Goal: Task Accomplishment & Management: Manage account settings

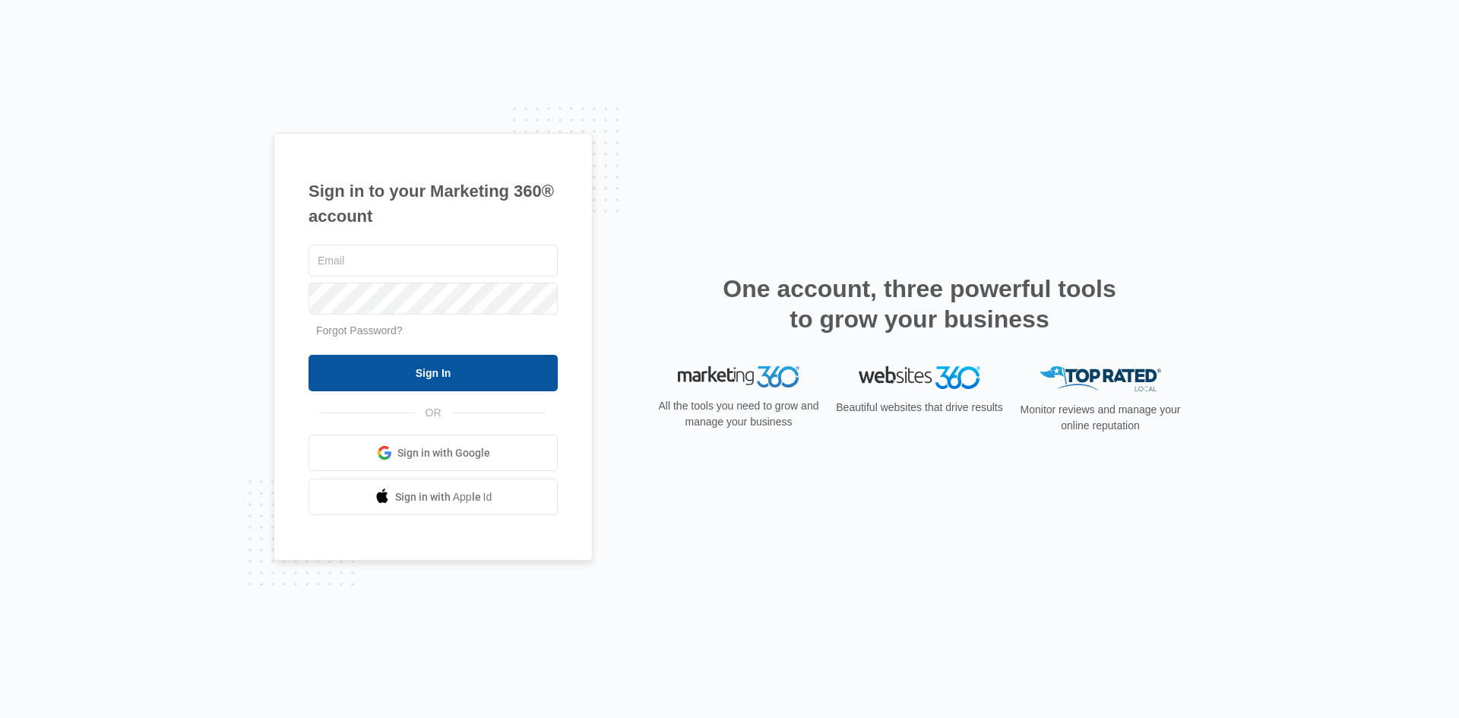
type input "[EMAIL_ADDRESS][DOMAIN_NAME]"
click at [448, 378] on input "Sign In" at bounding box center [432, 373] width 249 height 36
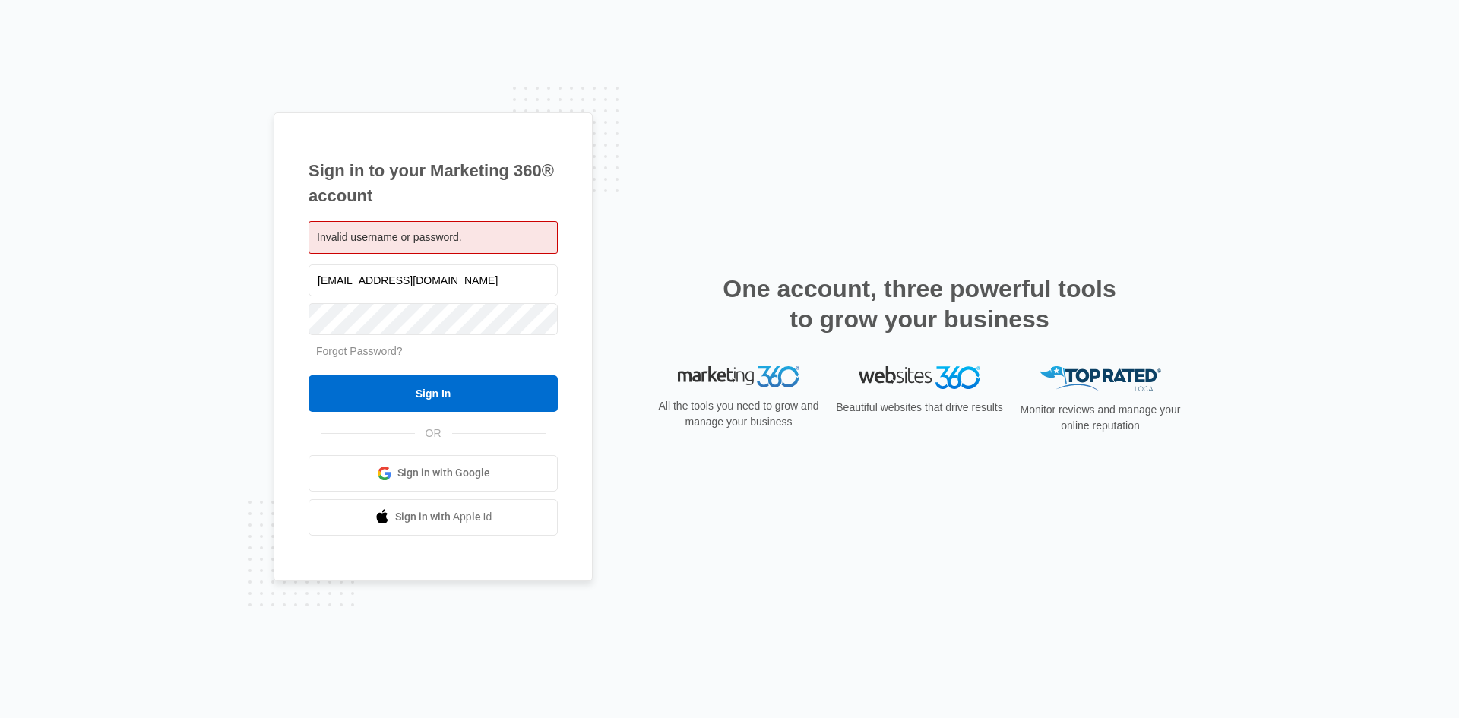
click at [440, 240] on span "Invalid username or password." at bounding box center [389, 237] width 145 height 12
click at [437, 240] on span "Invalid username or password." at bounding box center [389, 237] width 145 height 12
click at [304, 235] on div "Sign in to your Marketing 360® account Invalid username or password. plumbingso…" at bounding box center [432, 346] width 319 height 469
click at [328, 236] on span "Invalid username or password." at bounding box center [389, 237] width 145 height 12
click at [438, 394] on input "Sign In" at bounding box center [432, 393] width 249 height 36
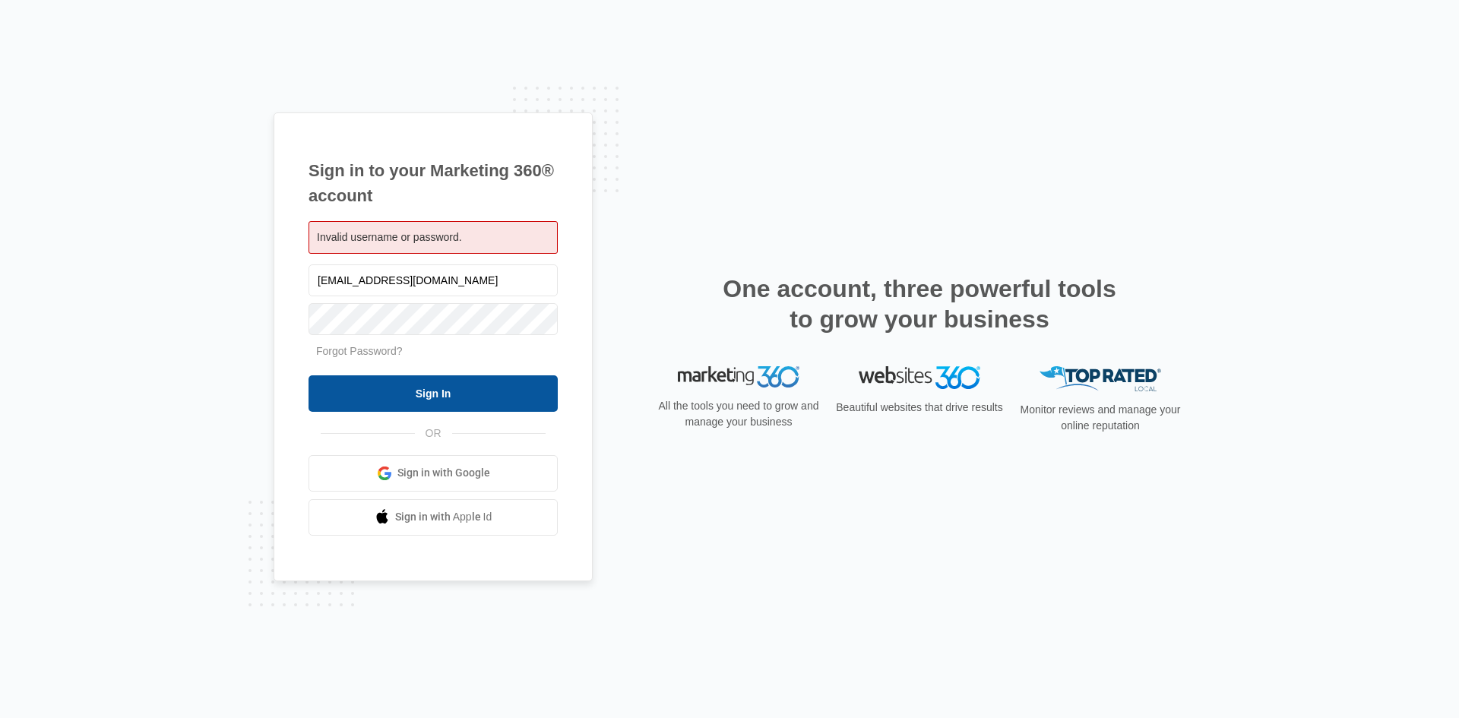
click at [427, 403] on input "Sign In" at bounding box center [432, 393] width 249 height 36
click at [133, 351] on div "Sign in to your Marketing 360® account Invalid username or password. plumbingso…" at bounding box center [729, 359] width 1459 height 718
click at [444, 229] on div "Invalid username or password." at bounding box center [432, 237] width 249 height 33
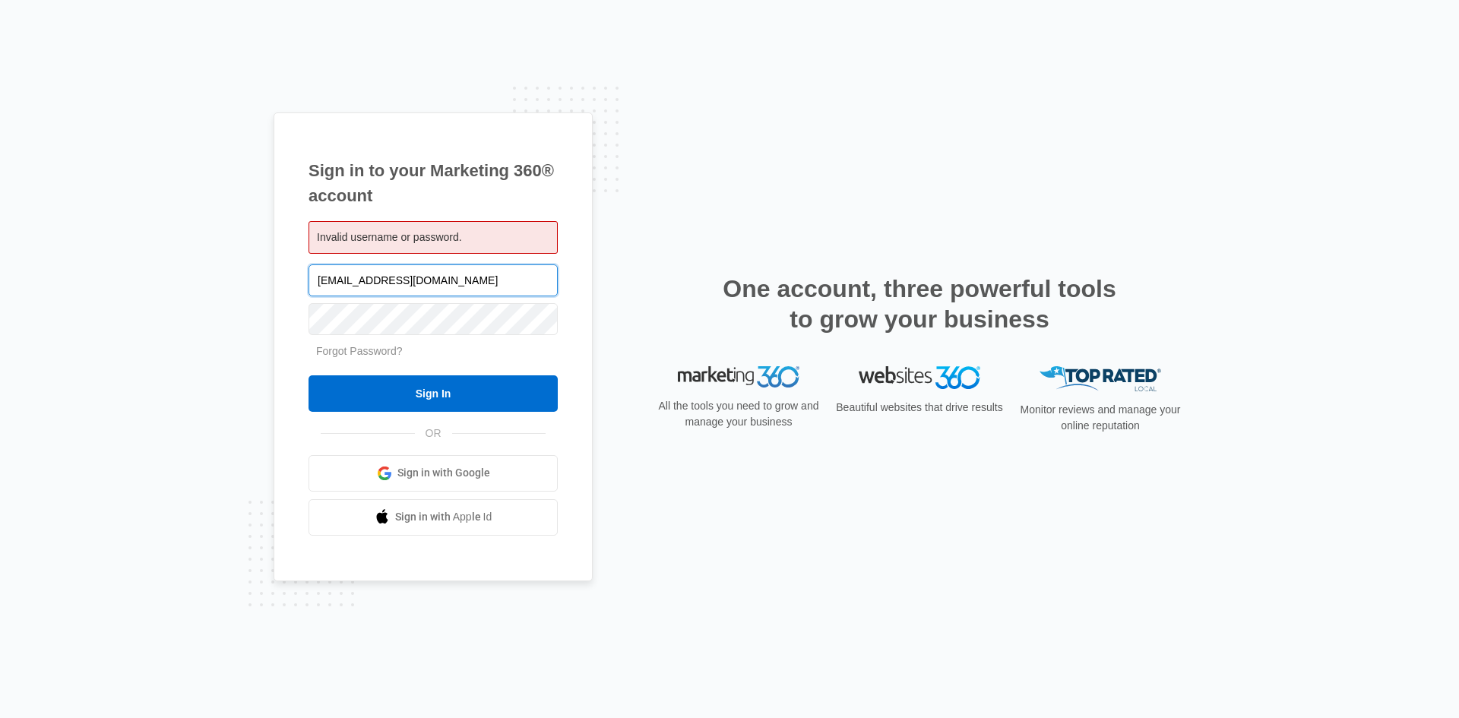
click at [444, 290] on input "[EMAIL_ADDRESS][DOMAIN_NAME]" at bounding box center [432, 280] width 249 height 32
click at [244, 279] on div "Sign in to your Marketing 360® account Invalid username or password. plumbingso…" at bounding box center [729, 359] width 1459 height 718
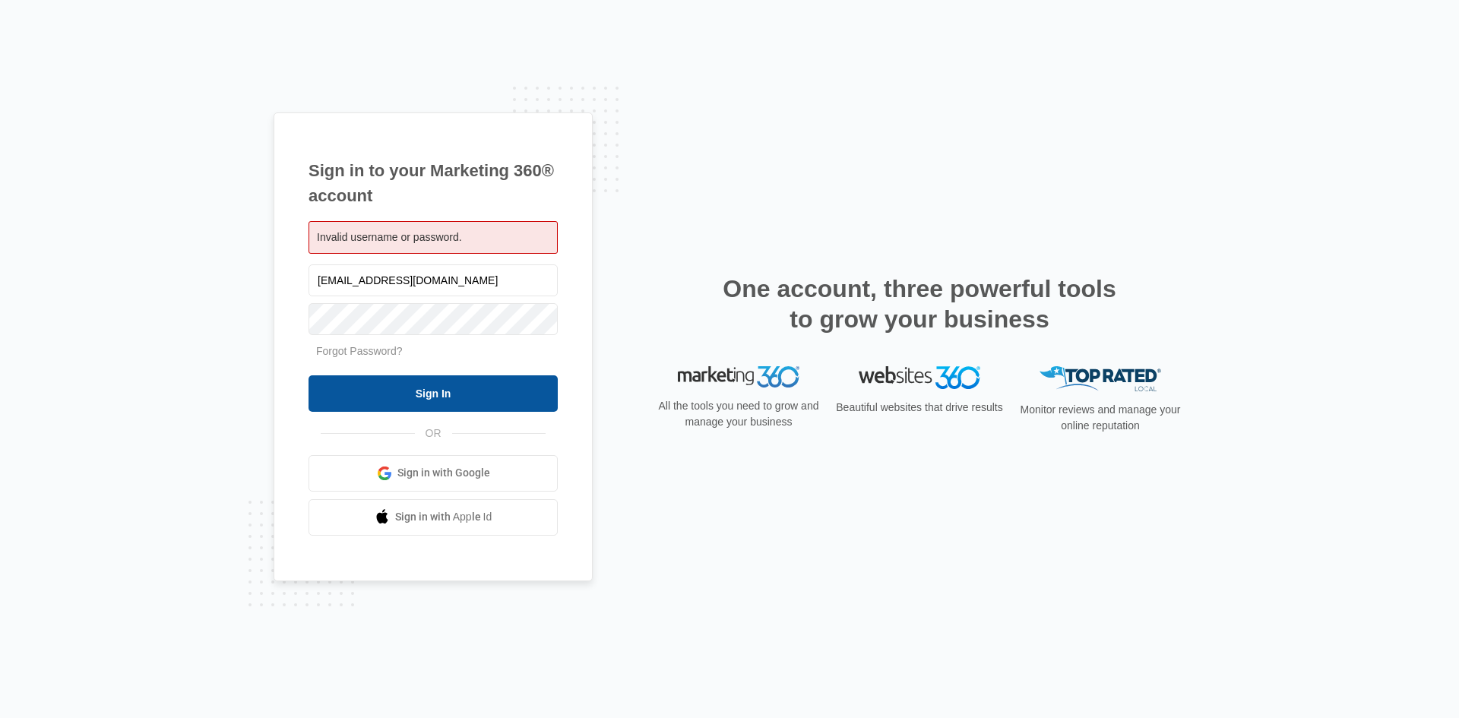
click at [337, 396] on input "Sign In" at bounding box center [432, 393] width 249 height 36
drag, startPoint x: 323, startPoint y: 8, endPoint x: 318, endPoint y: -15, distance: 24.1
